Goal: Task Accomplishment & Management: Manage account settings

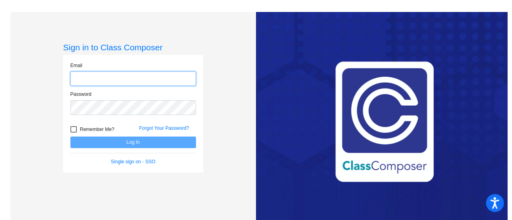
type input "[EMAIL_ADDRESS][DOMAIN_NAME]"
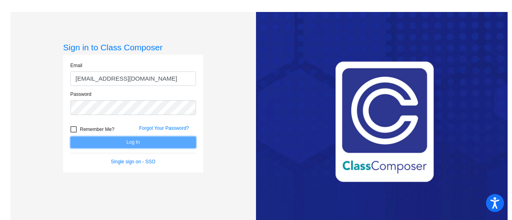
click at [114, 144] on button "Log In" at bounding box center [133, 143] width 126 height 12
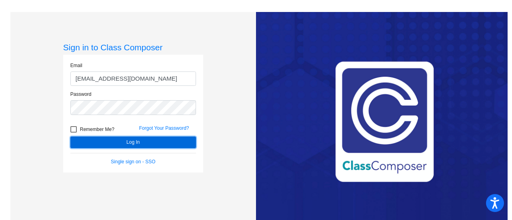
click at [94, 142] on button "Log In" at bounding box center [133, 143] width 126 height 12
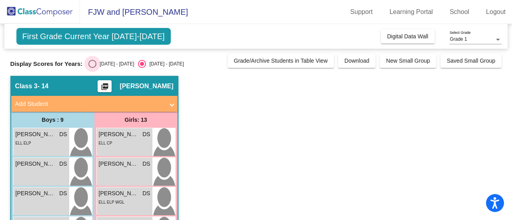
click at [93, 62] on div "Select an option" at bounding box center [92, 64] width 8 height 8
click at [92, 68] on input "[DATE] - [DATE]" at bounding box center [92, 68] width 0 height 0
radio input "true"
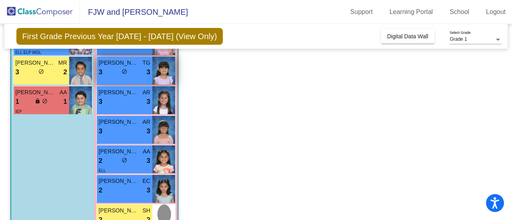
scroll to position [305, 0]
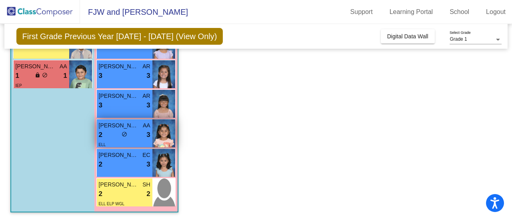
click at [114, 125] on span "[PERSON_NAME]" at bounding box center [119, 126] width 40 height 8
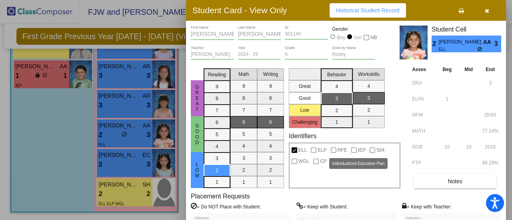
click at [355, 152] on div at bounding box center [354, 151] width 6 height 6
click at [490, 10] on button "button" at bounding box center [487, 10] width 26 height 14
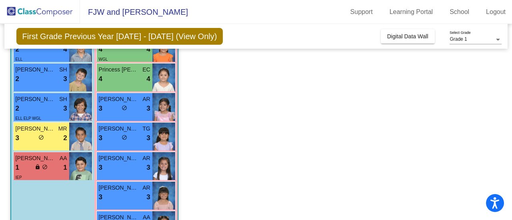
scroll to position [240, 0]
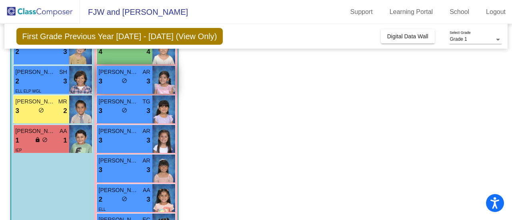
click at [134, 78] on div "3 lock do_not_disturb_alt 3" at bounding box center [125, 81] width 52 height 10
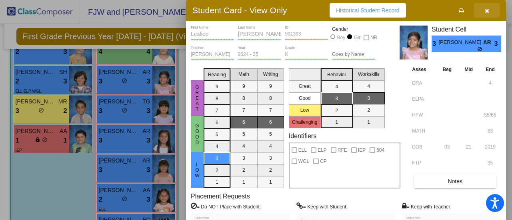
click at [484, 15] on button "button" at bounding box center [487, 10] width 26 height 14
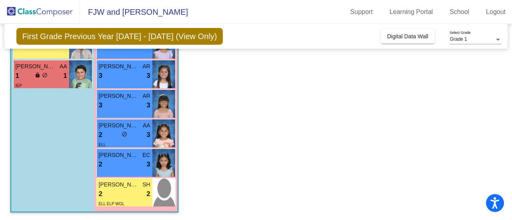
scroll to position [0, 0]
